Goal: Task Accomplishment & Management: Use online tool/utility

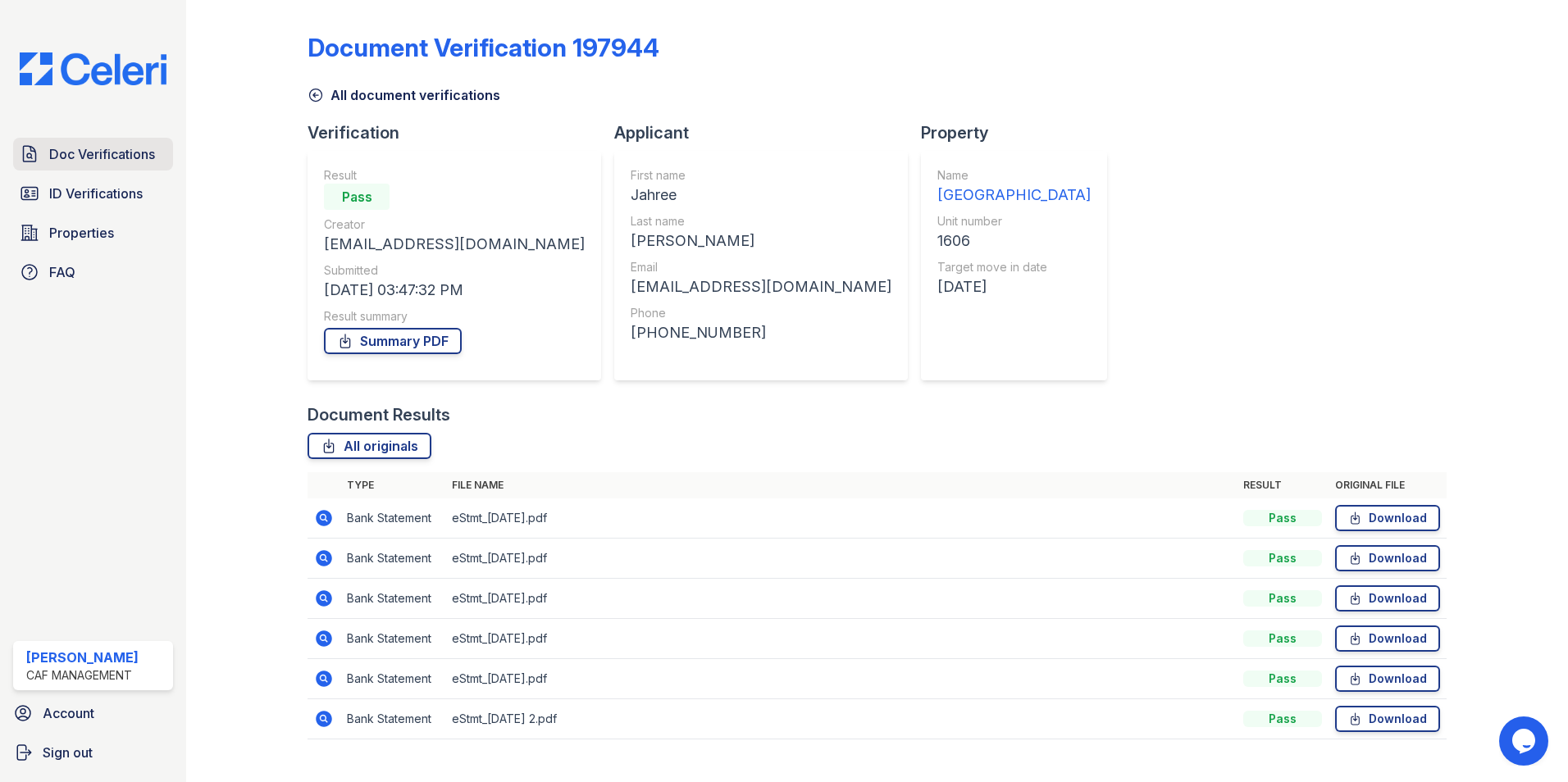
click at [106, 158] on span "Doc Verifications" at bounding box center [102, 154] width 105 height 20
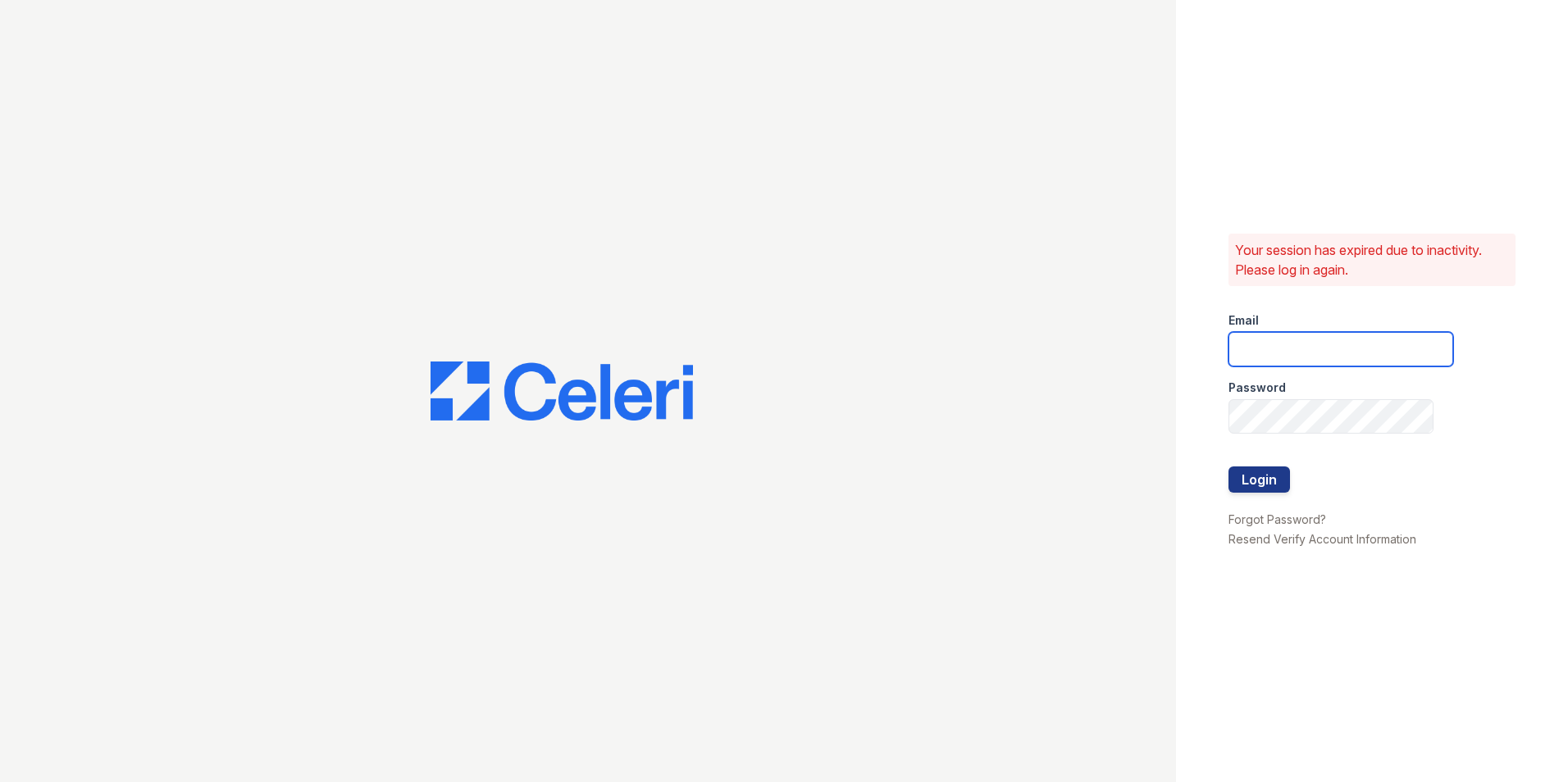
type input "[EMAIL_ADDRESS][DOMAIN_NAME]"
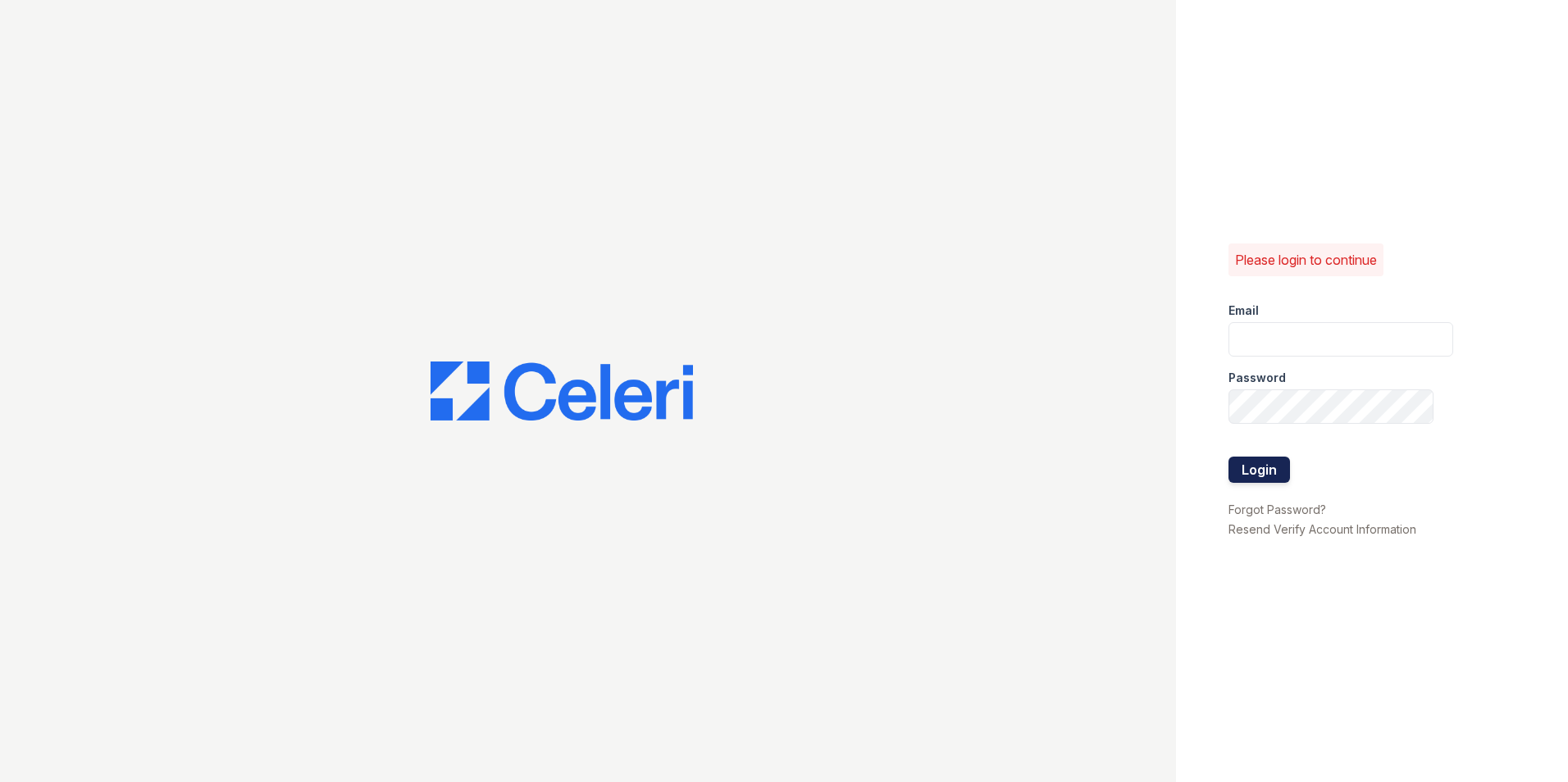
type input "puerto3@cafmanagement.com"
click at [1259, 472] on button "Login" at bounding box center [1260, 470] width 62 height 26
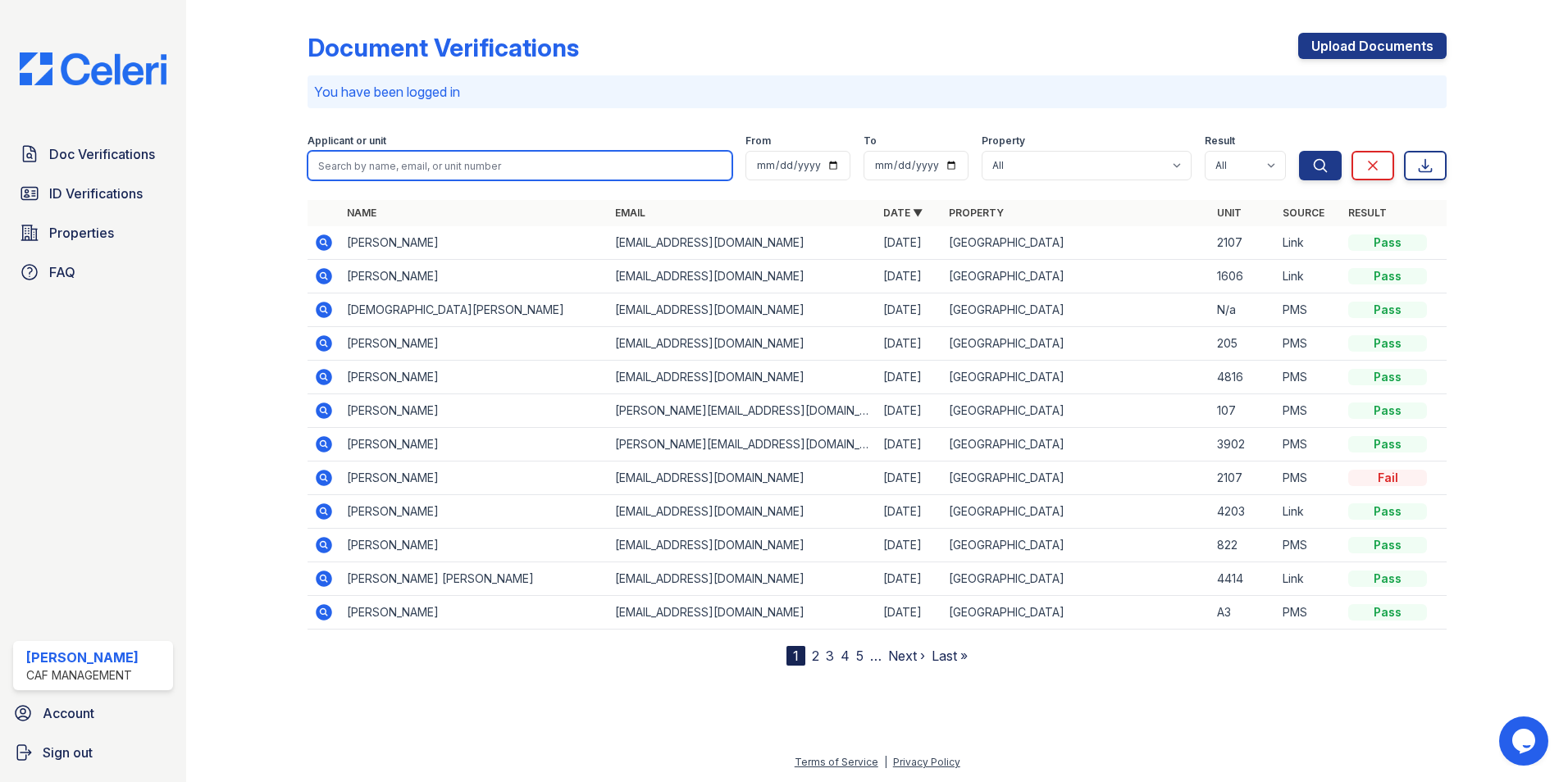
click at [367, 163] on input "search" at bounding box center [520, 165] width 425 height 30
type input "angelique gaylord"
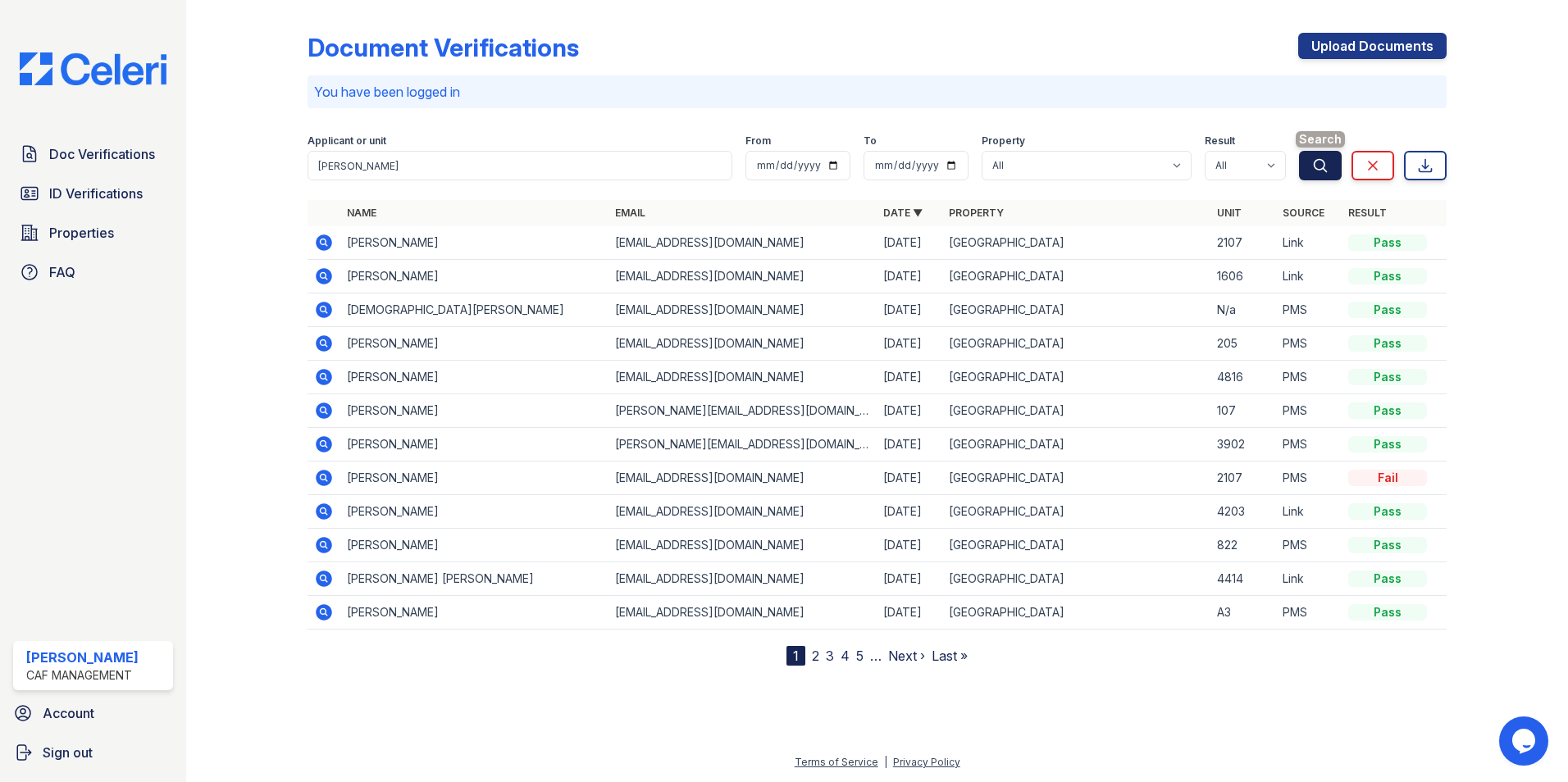
click at [1330, 172] on button "Search" at bounding box center [1321, 165] width 43 height 30
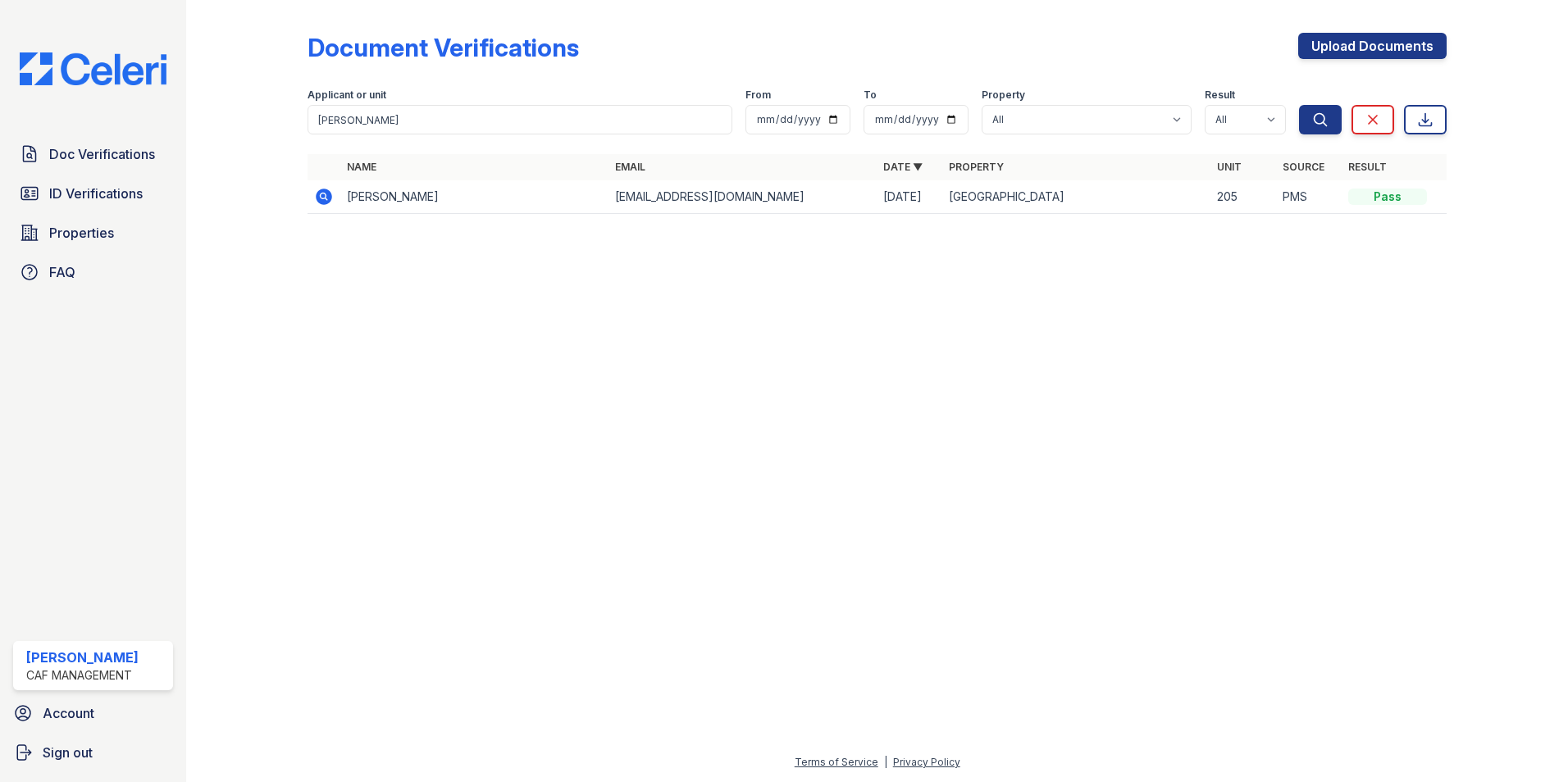
click at [321, 193] on icon at bounding box center [324, 197] width 17 height 17
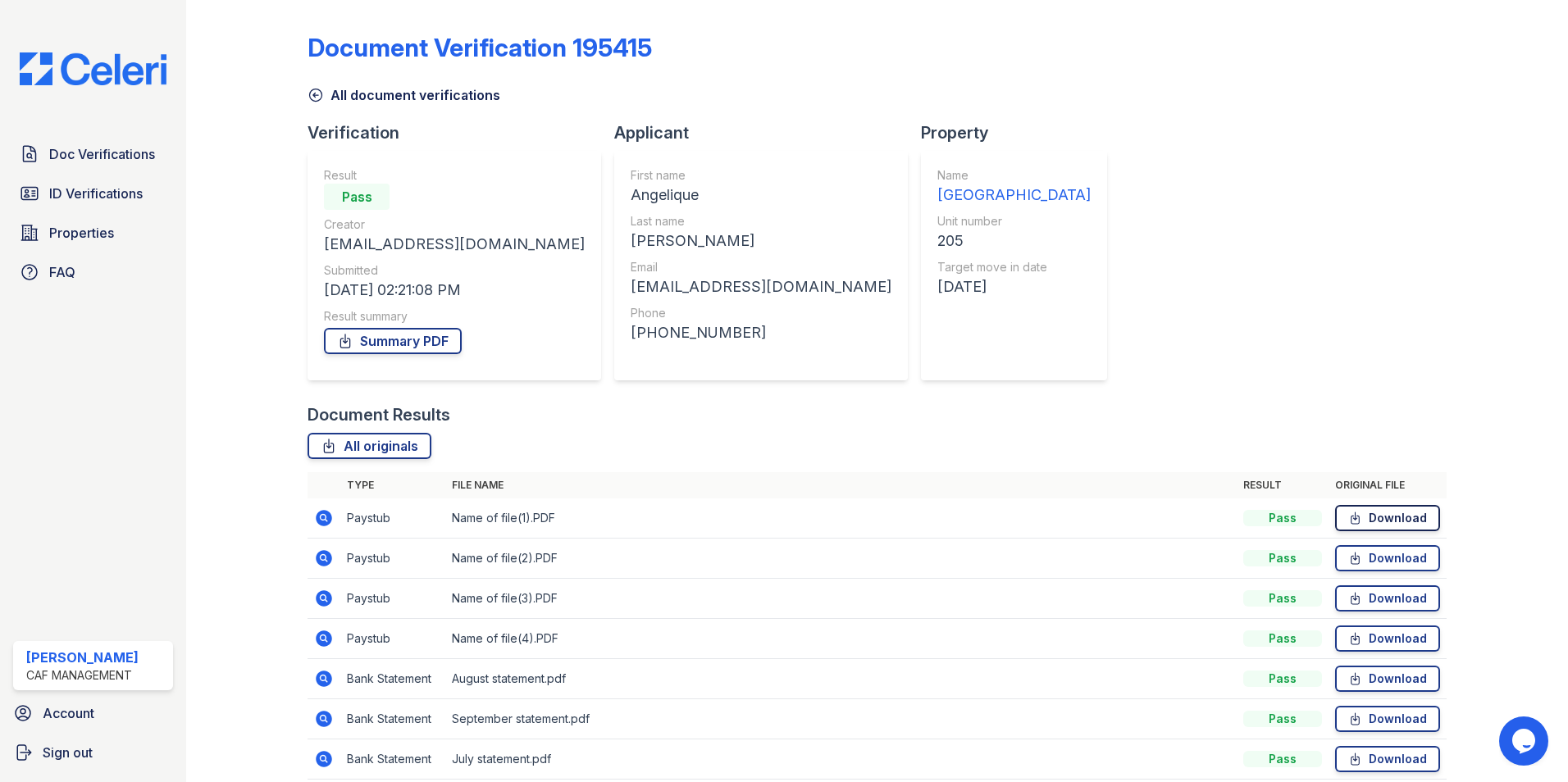
click at [1364, 523] on link "Download" at bounding box center [1388, 518] width 105 height 26
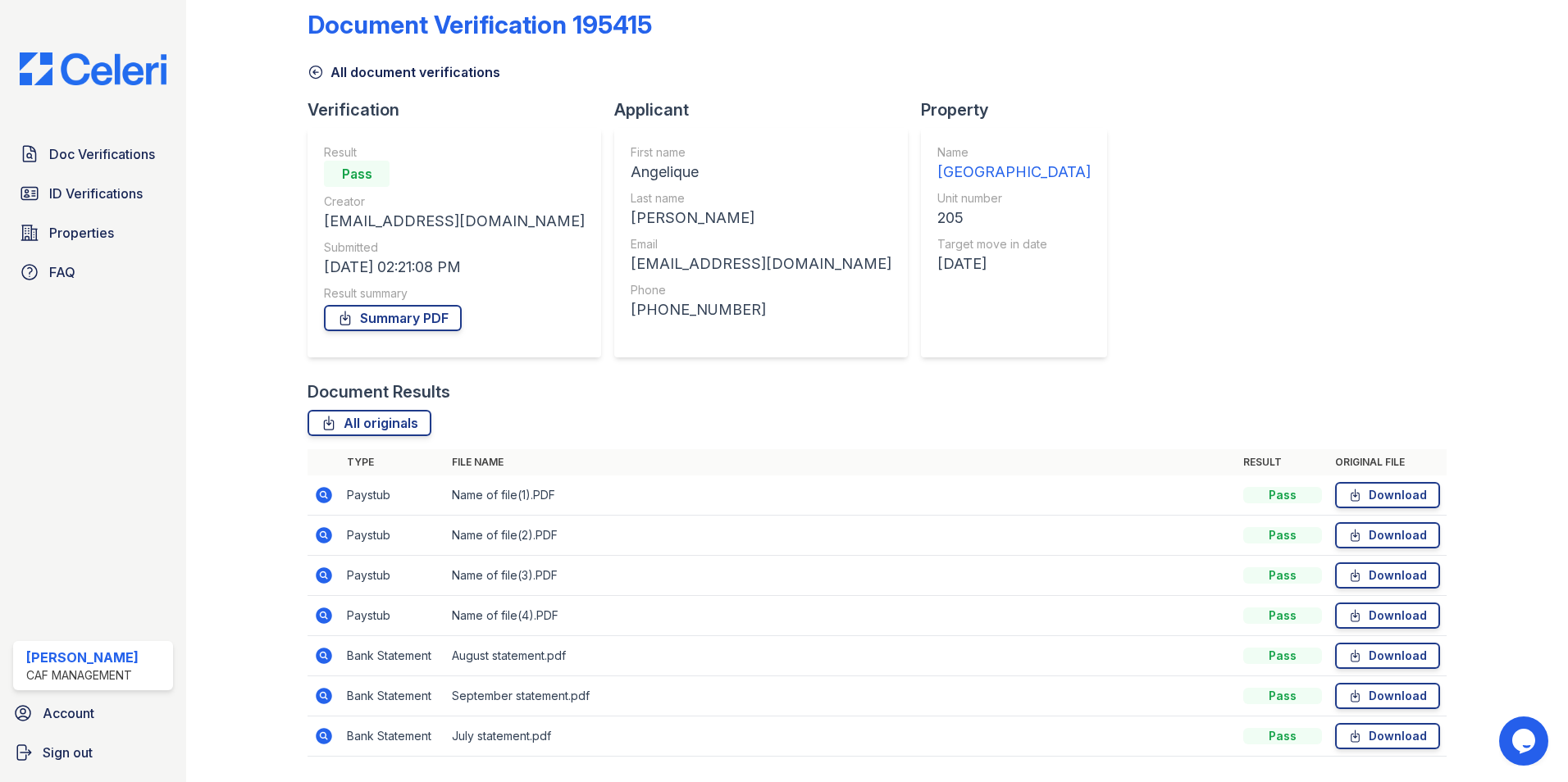
scroll to position [70, 0]
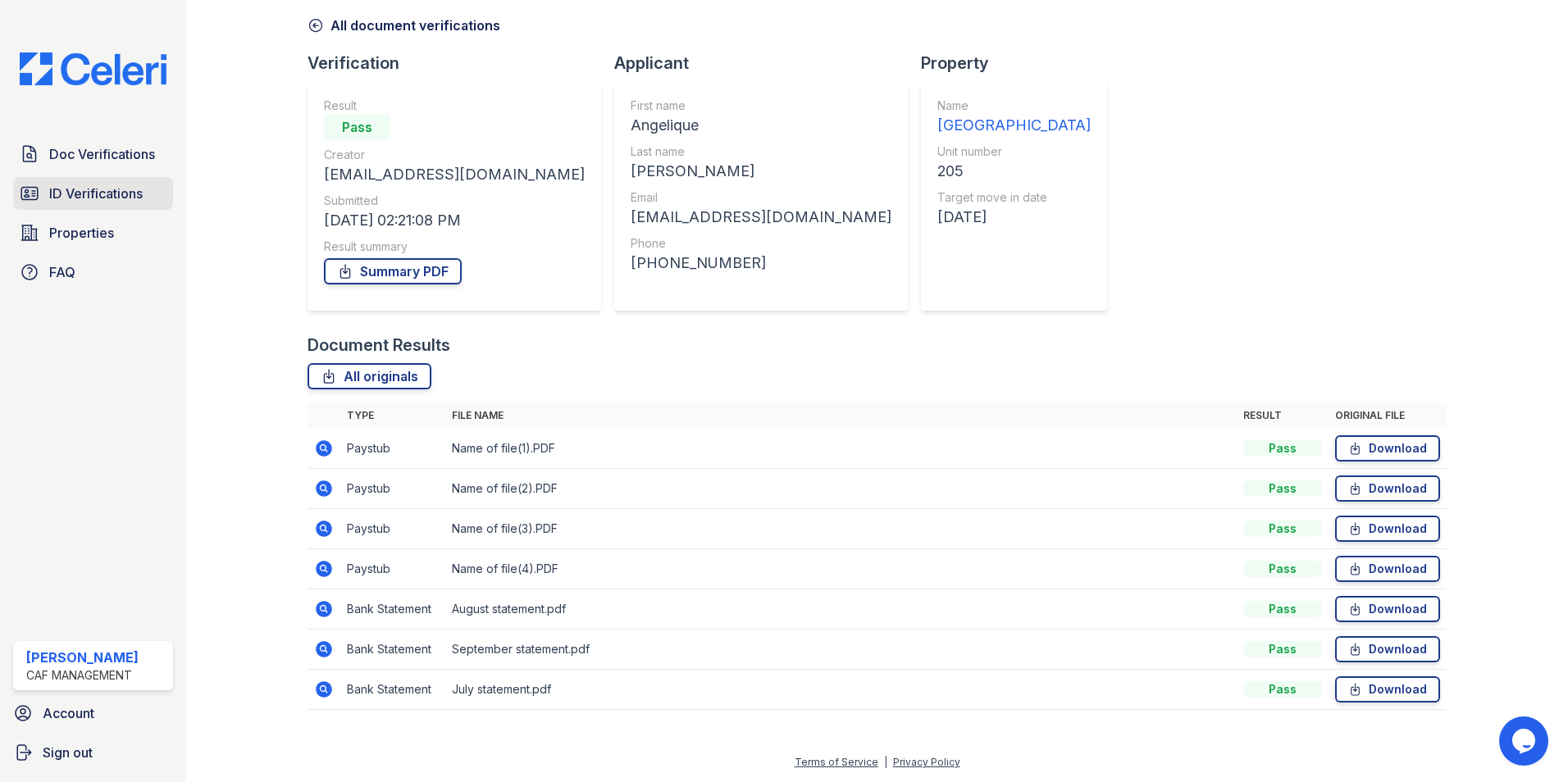
click at [103, 192] on span "ID Verifications" at bounding box center [96, 193] width 93 height 20
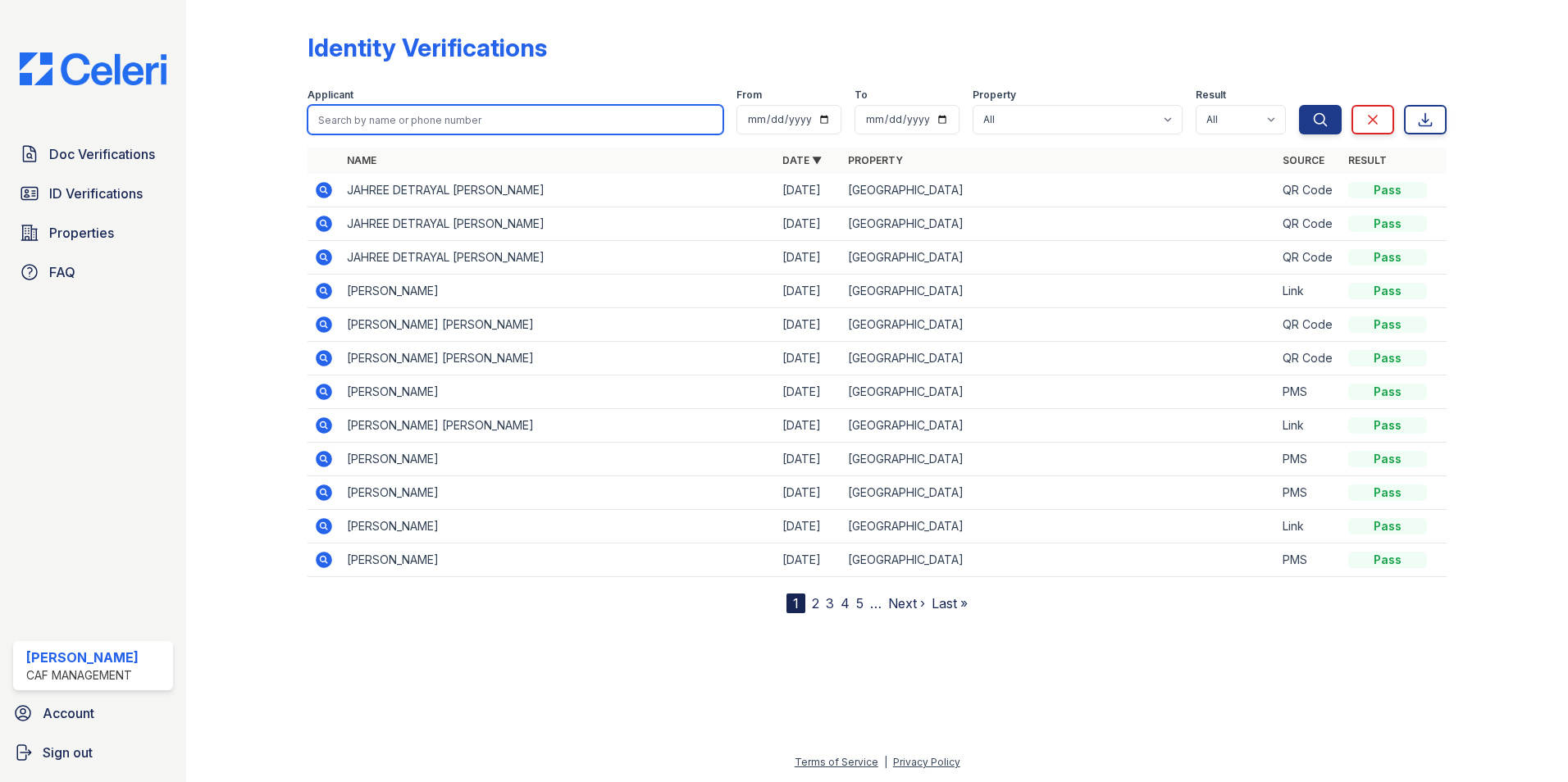
click at [395, 118] on input "search" at bounding box center [515, 120] width 416 height 30
type input "angelique gaylord"
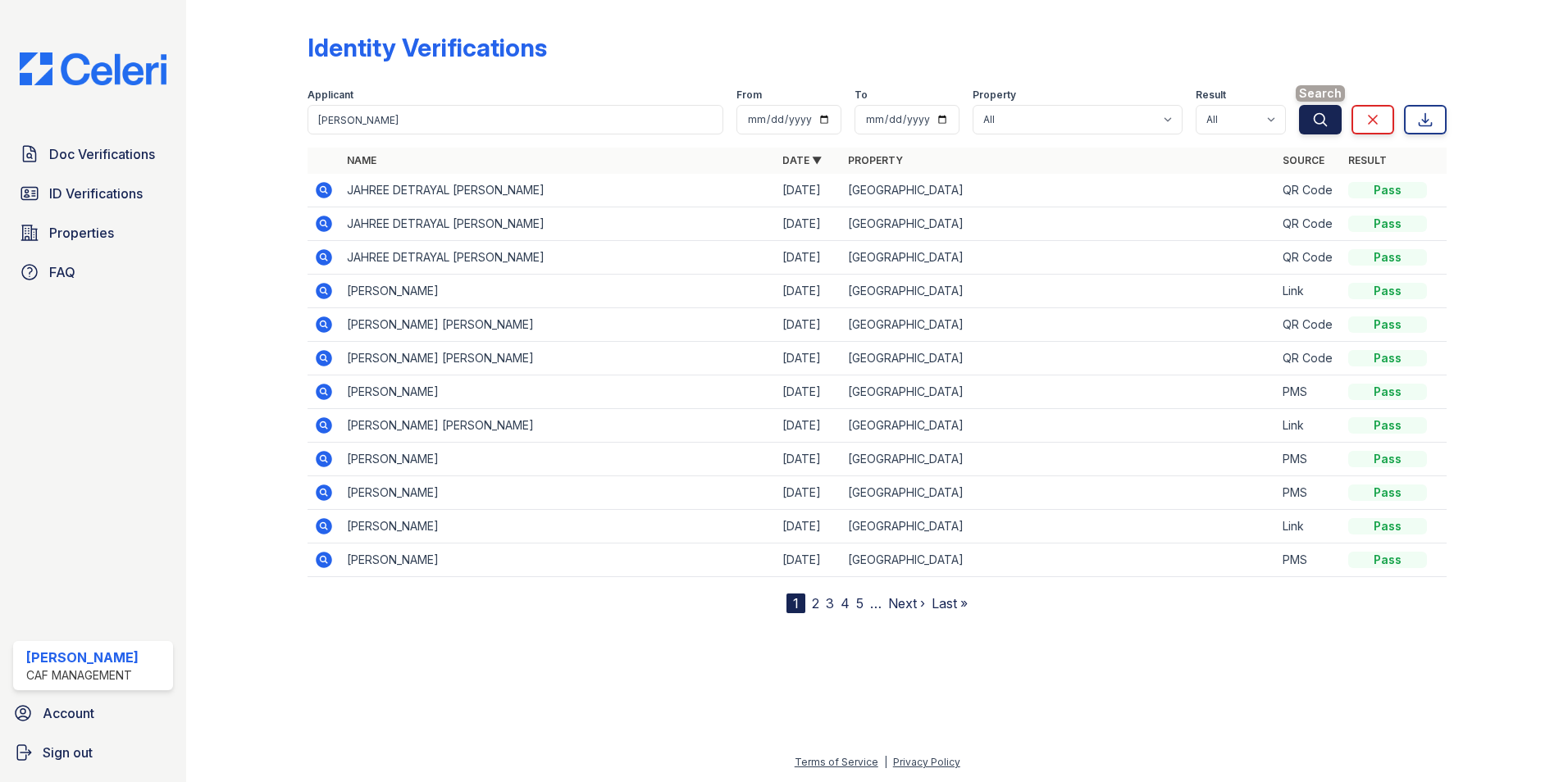
click at [1320, 119] on icon "submit" at bounding box center [1321, 119] width 17 height 17
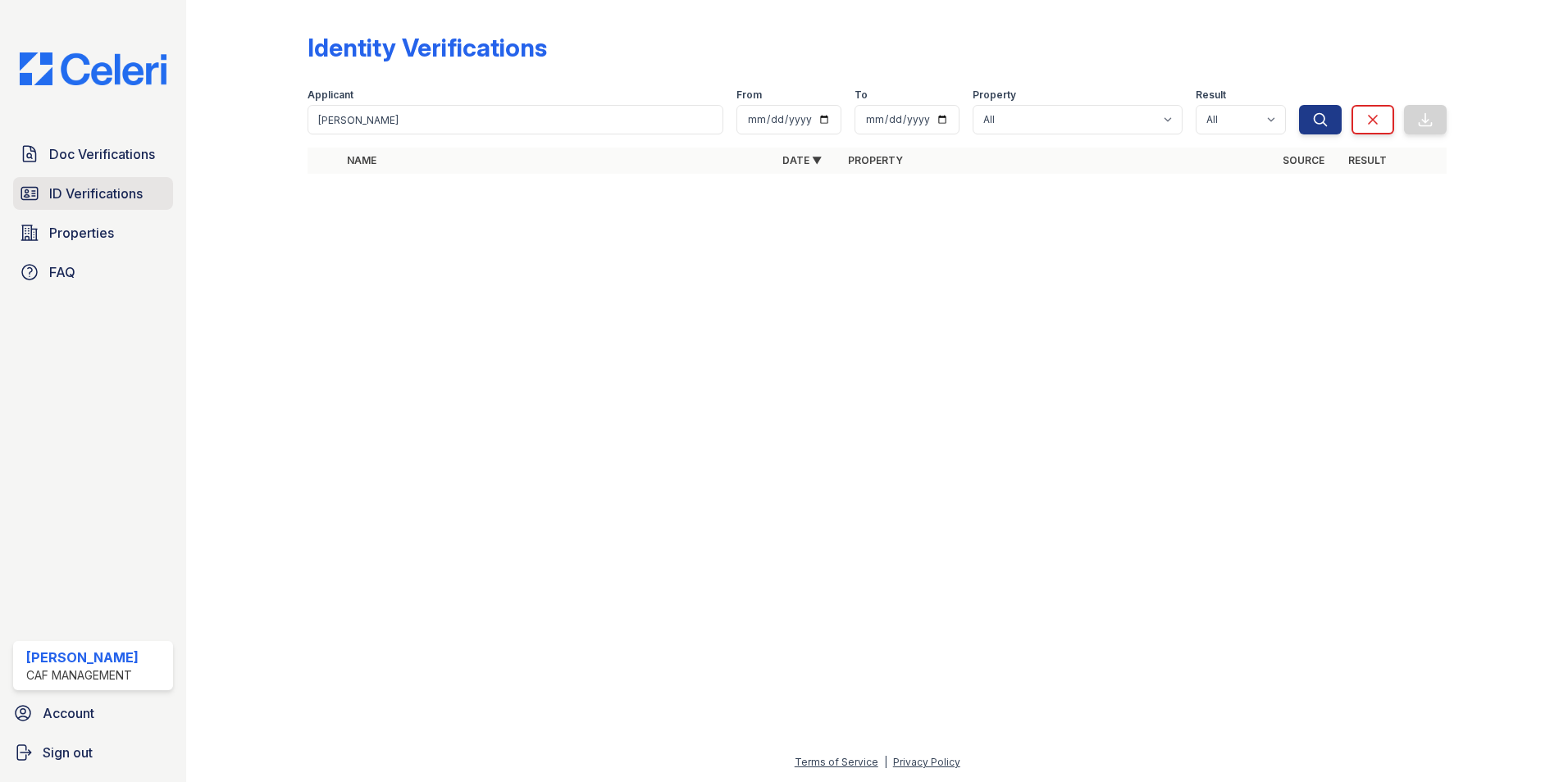
click at [98, 195] on span "ID Verifications" at bounding box center [96, 193] width 93 height 20
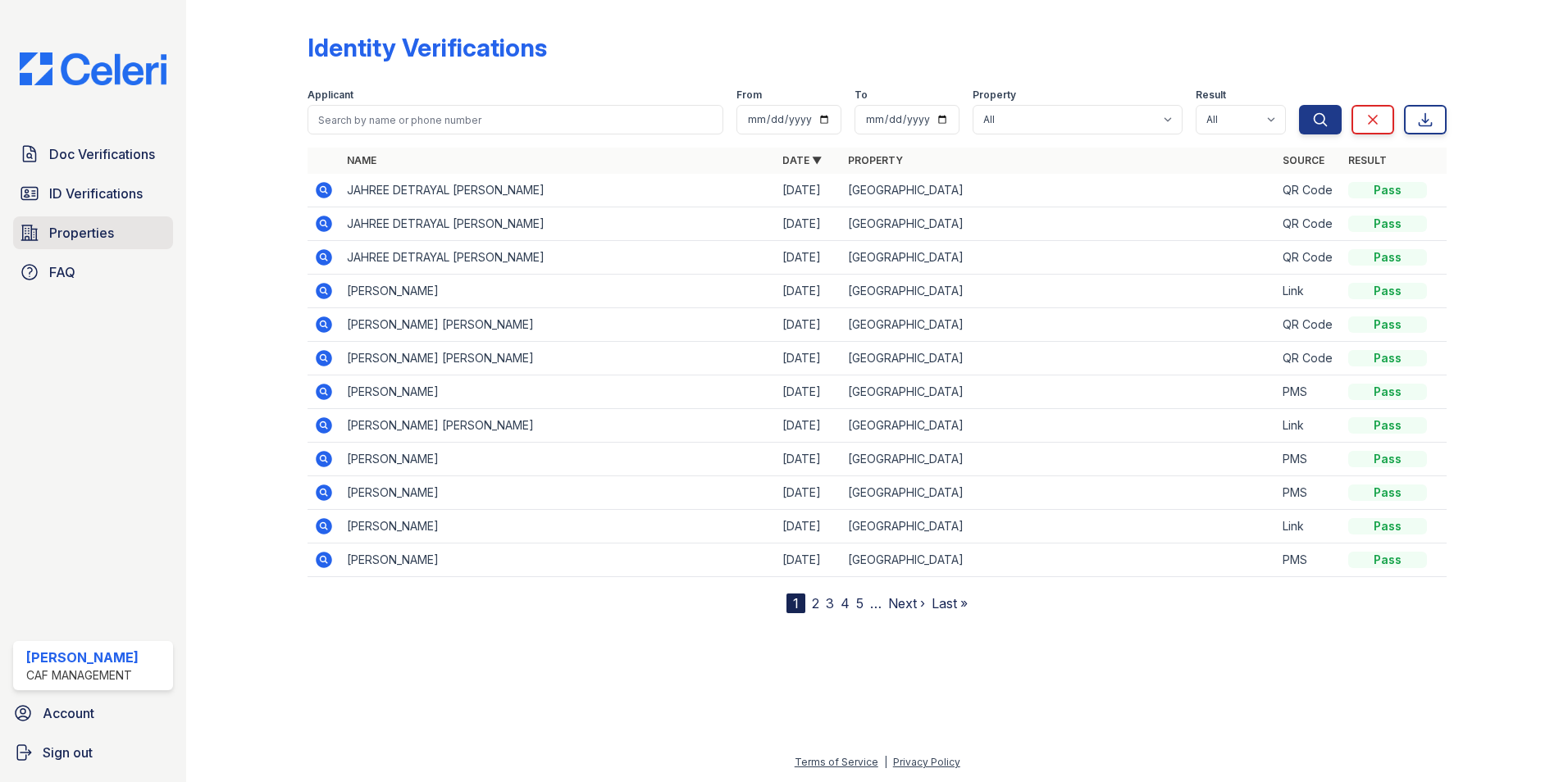
click at [87, 230] on span "Properties" at bounding box center [82, 233] width 64 height 20
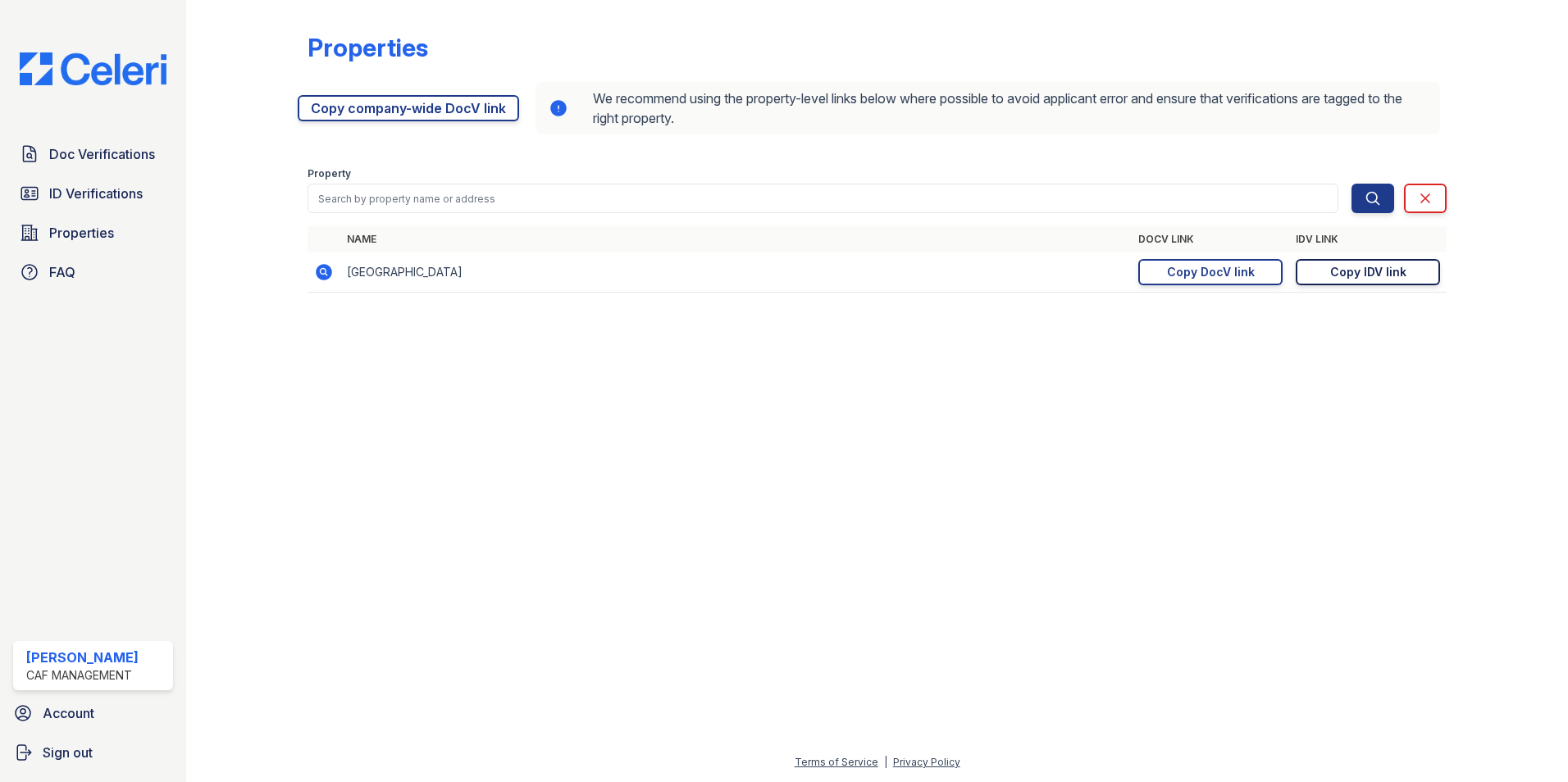
click at [1371, 272] on div "Copy IDV link" at bounding box center [1369, 272] width 77 height 17
